Goal: Task Accomplishment & Management: Manage account settings

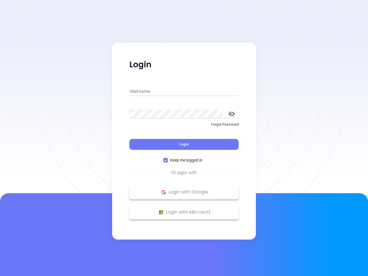
click at [184, 138] on div "Login" at bounding box center [183, 141] width 109 height 18
click at [184, 91] on input "Username" at bounding box center [183, 91] width 109 height 9
click at [232, 114] on icon "toggle password visibility" at bounding box center [232, 113] width 6 height 5
click at [184, 144] on span "Login" at bounding box center [184, 144] width 10 height 5
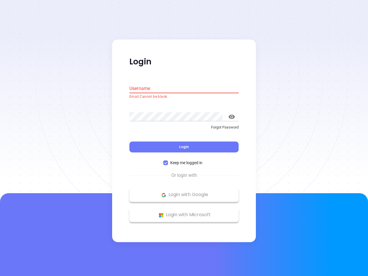
click at [184, 160] on span "Keep me logged in" at bounding box center [186, 163] width 37 height 6
click at [168, 161] on input "Keep me logged in" at bounding box center [165, 163] width 5 height 5
checkbox input "false"
click at [184, 192] on p "Login with Google" at bounding box center [183, 195] width 103 height 9
click at [184, 212] on p "Login with Microsoft" at bounding box center [183, 215] width 103 height 9
